Goal: Information Seeking & Learning: Check status

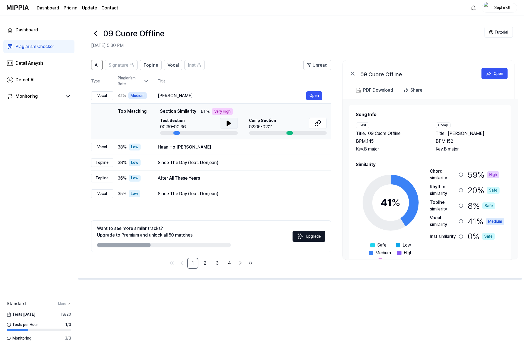
click at [227, 124] on icon at bounding box center [229, 123] width 4 height 5
click at [214, 149] on div "Haan Ho [PERSON_NAME]" at bounding box center [232, 147] width 148 height 7
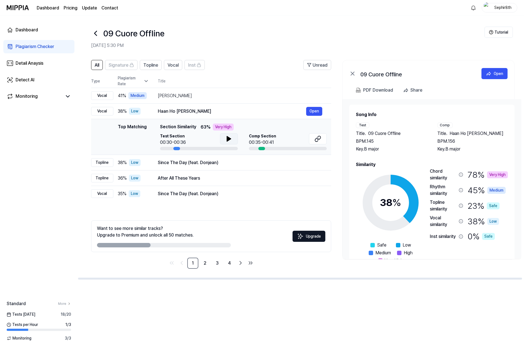
click at [230, 140] on icon at bounding box center [228, 138] width 7 height 7
click at [230, 140] on icon at bounding box center [229, 139] width 1 height 4
click at [227, 140] on icon at bounding box center [229, 138] width 4 height 5
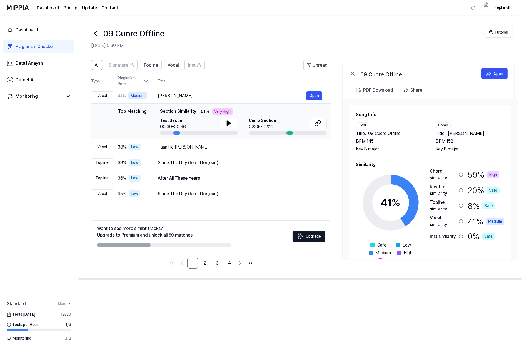
click at [95, 34] on icon at bounding box center [95, 33] width 2 height 4
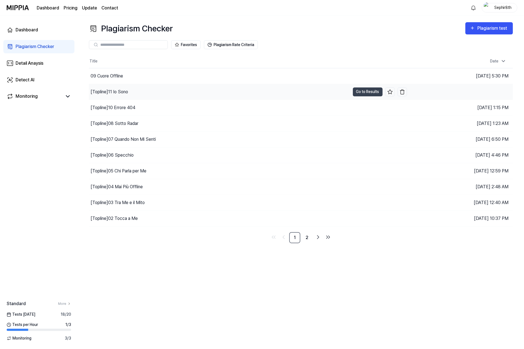
click at [137, 93] on div "[Topline] 11 Io Sono" at bounding box center [219, 92] width 261 height 16
click at [140, 92] on div "[Topline] 11 Io Sono" at bounding box center [219, 92] width 261 height 16
click at [137, 90] on div "[Topline] 11 Io Sono" at bounding box center [219, 92] width 261 height 16
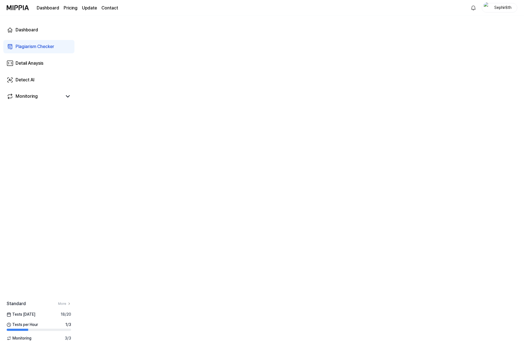
click at [54, 47] on div "Plagiarism Checker" at bounding box center [35, 46] width 39 height 7
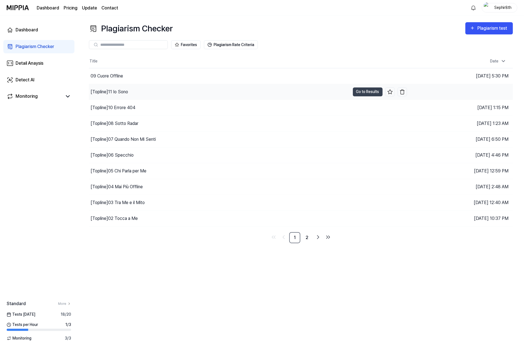
click at [120, 93] on div "[Topline] 11 Io Sono" at bounding box center [109, 92] width 37 height 7
click at [158, 93] on div "[Topline] 11 Io Sono" at bounding box center [219, 92] width 261 height 16
click at [356, 94] on button "Go to Results" at bounding box center [368, 91] width 30 height 9
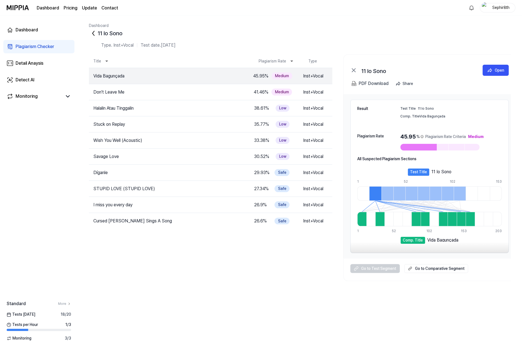
click at [93, 32] on icon at bounding box center [93, 33] width 2 height 4
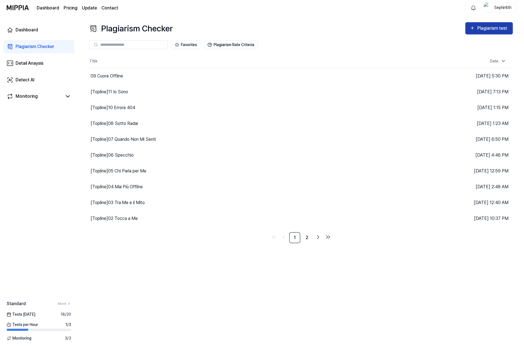
click at [483, 29] on div "Plagiarism test" at bounding box center [492, 28] width 31 height 7
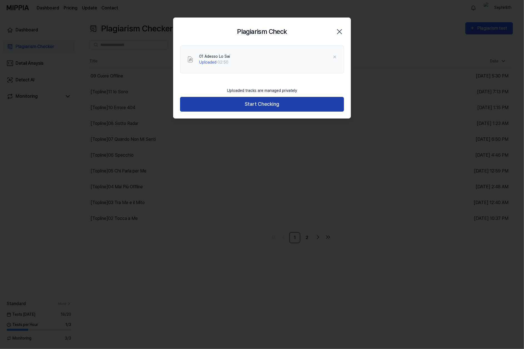
click at [286, 104] on button "Start Checking" at bounding box center [262, 104] width 164 height 15
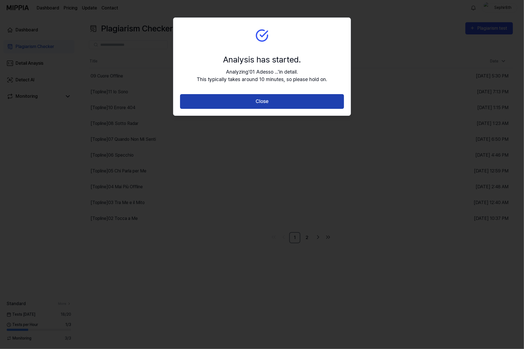
click at [278, 104] on button "Close" at bounding box center [262, 101] width 164 height 15
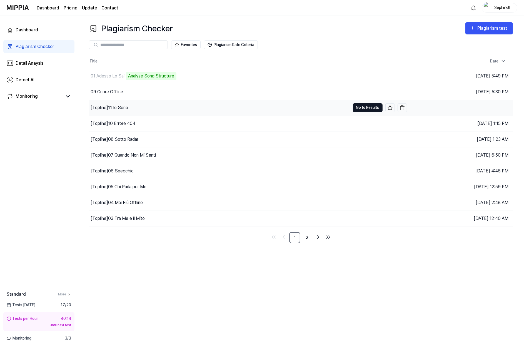
click at [363, 109] on button "Go to Results" at bounding box center [368, 107] width 30 height 9
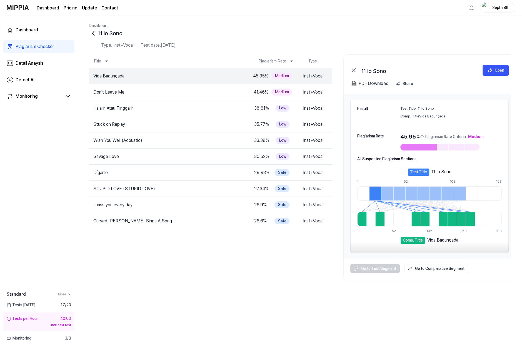
click at [95, 34] on icon at bounding box center [93, 33] width 9 height 9
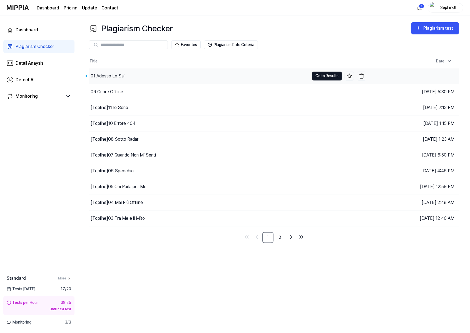
click at [328, 76] on button "Go to Results" at bounding box center [327, 76] width 30 height 9
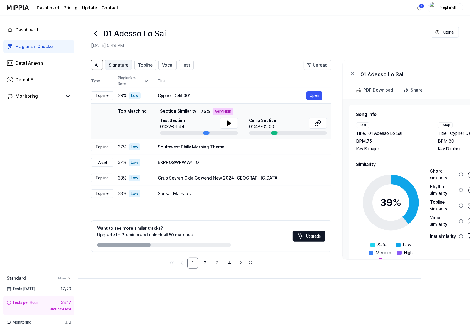
click at [126, 65] on span "Signature" at bounding box center [119, 65] width 20 height 7
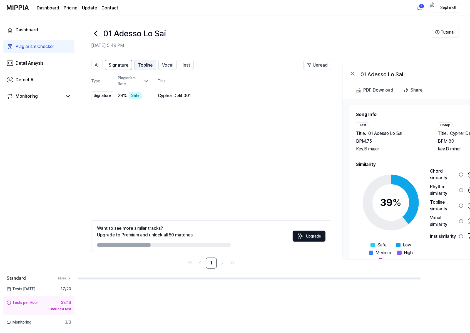
click at [148, 66] on span "Topline" at bounding box center [145, 65] width 15 height 7
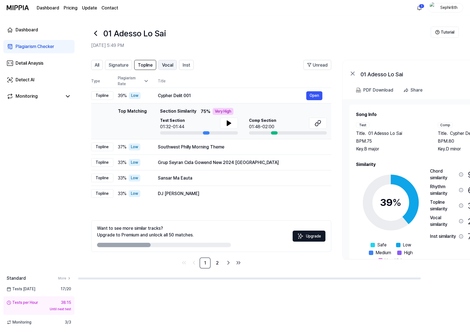
click at [166, 65] on span "Vocal" at bounding box center [167, 65] width 11 height 7
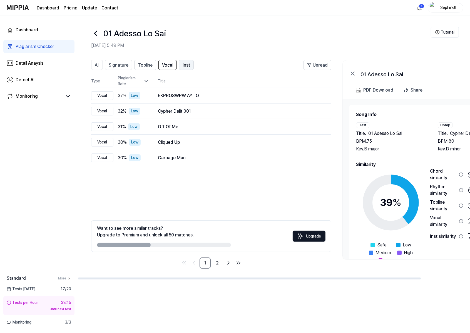
click at [183, 66] on span "Inst" at bounding box center [185, 65] width 7 height 7
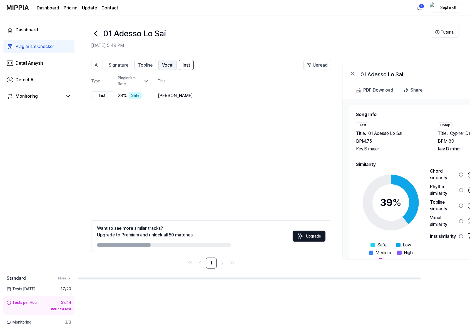
click at [166, 65] on span "Vocal" at bounding box center [167, 65] width 11 height 7
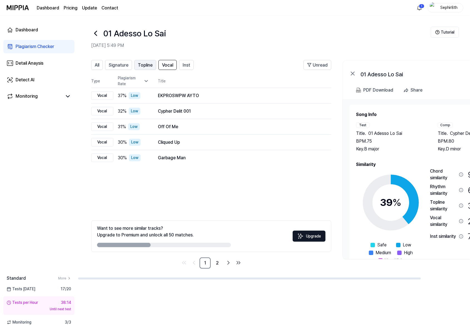
click at [148, 67] on span "Topline" at bounding box center [145, 65] width 15 height 7
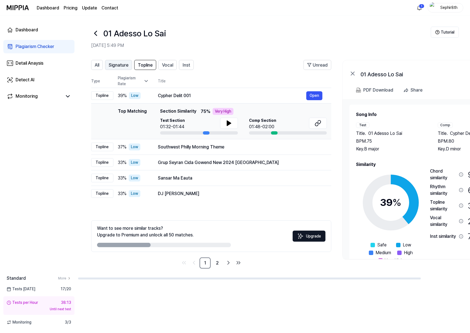
click at [128, 67] on button "Signature" at bounding box center [118, 65] width 27 height 10
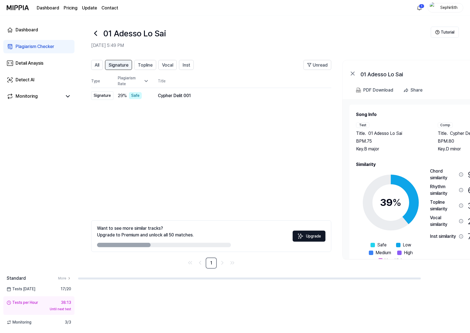
click at [107, 64] on button "Signature" at bounding box center [118, 65] width 27 height 10
click at [99, 66] on span "All" at bounding box center [97, 65] width 4 height 7
